Goal: Transaction & Acquisition: Purchase product/service

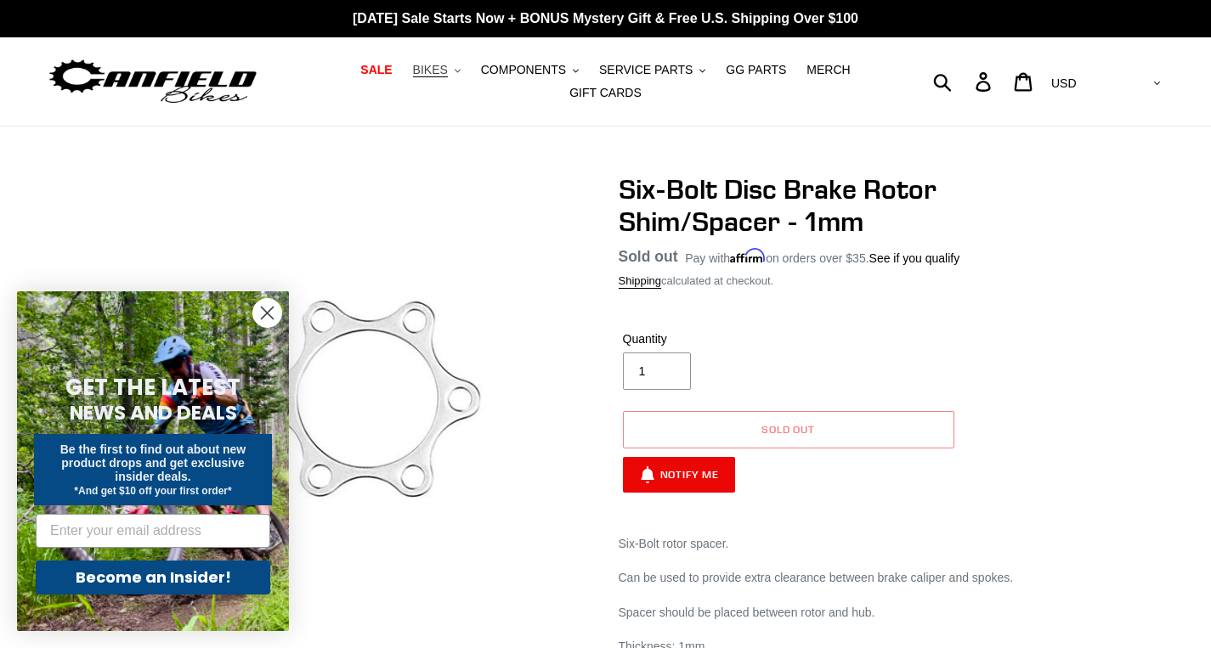
click at [455, 68] on button "BIKES .cls-1{fill:#231f20}" at bounding box center [436, 70] width 65 height 23
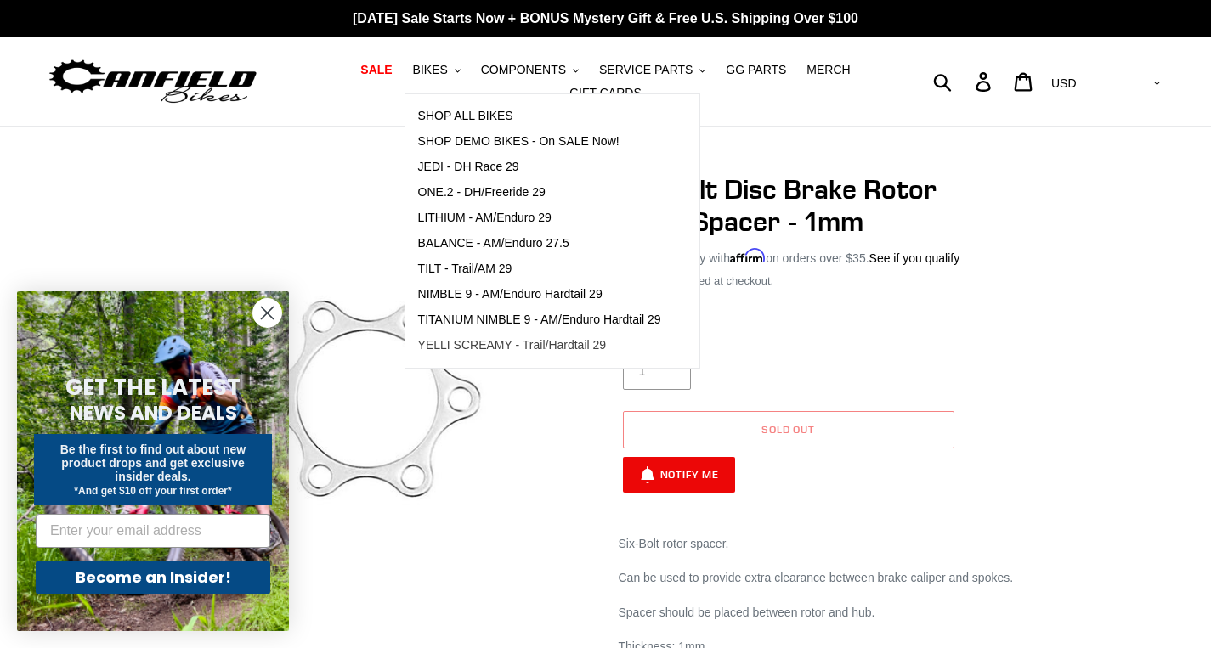
click at [559, 345] on span "YELLI SCREAMY - Trail/Hardtail 29" at bounding box center [512, 345] width 189 height 14
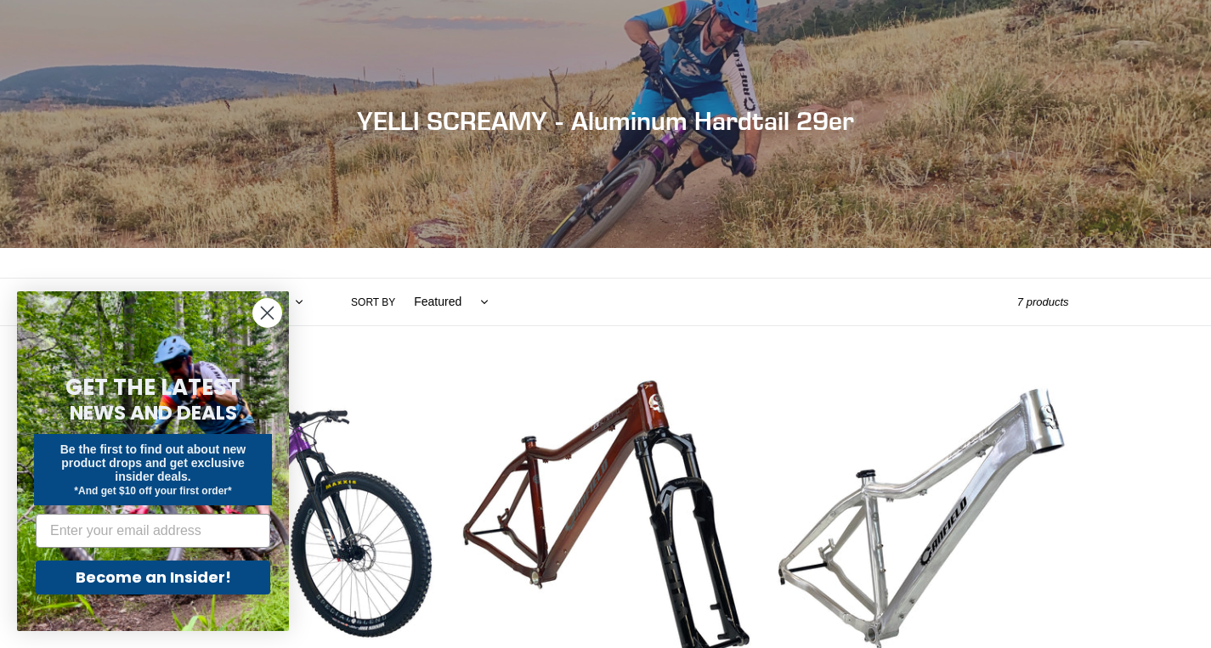
scroll to position [354, 0]
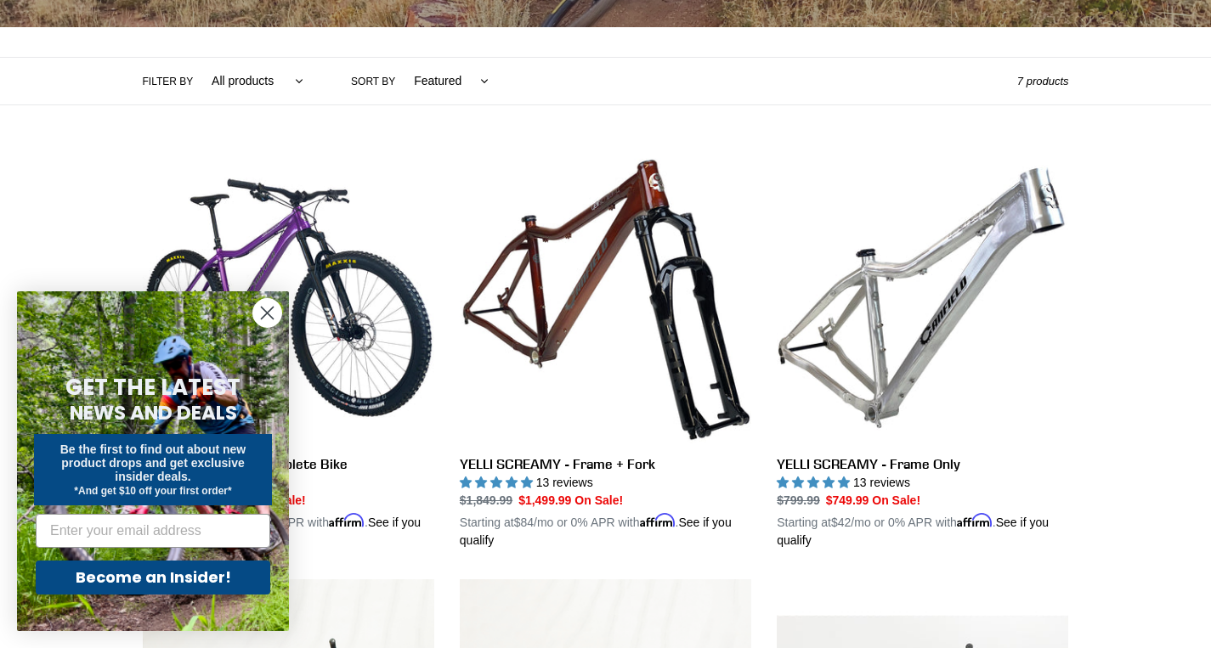
click at [260, 311] on circle "Close dialog" at bounding box center [267, 313] width 28 height 28
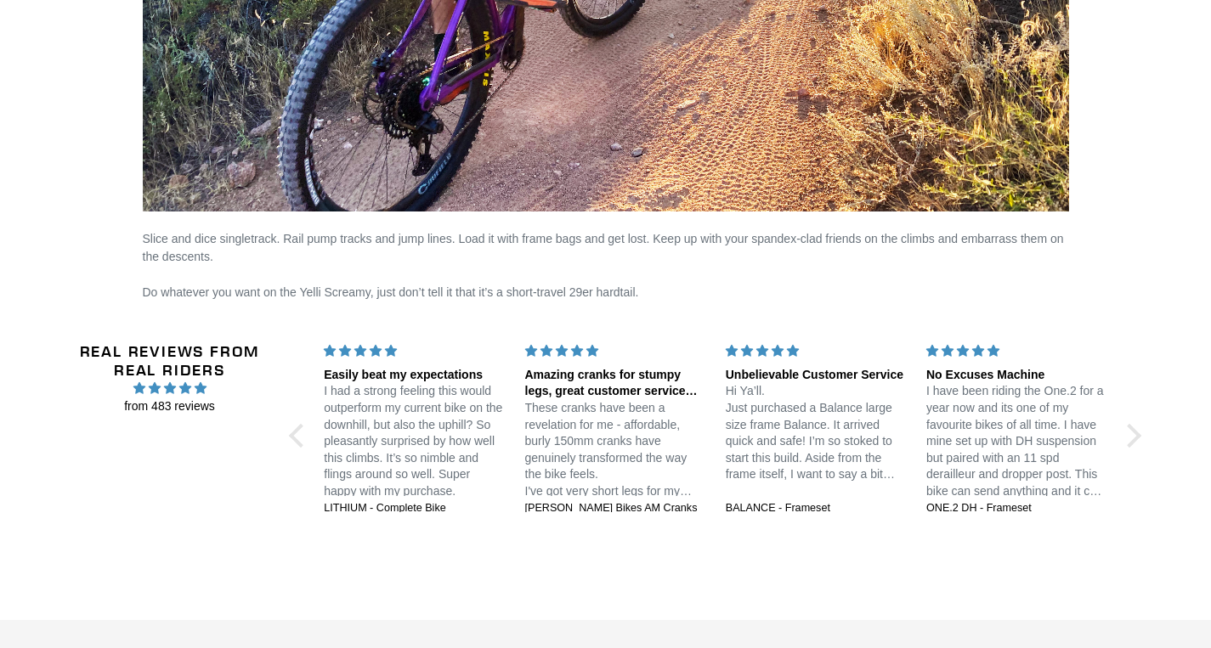
scroll to position [3394, 0]
